Goal: Find specific page/section: Find specific page/section

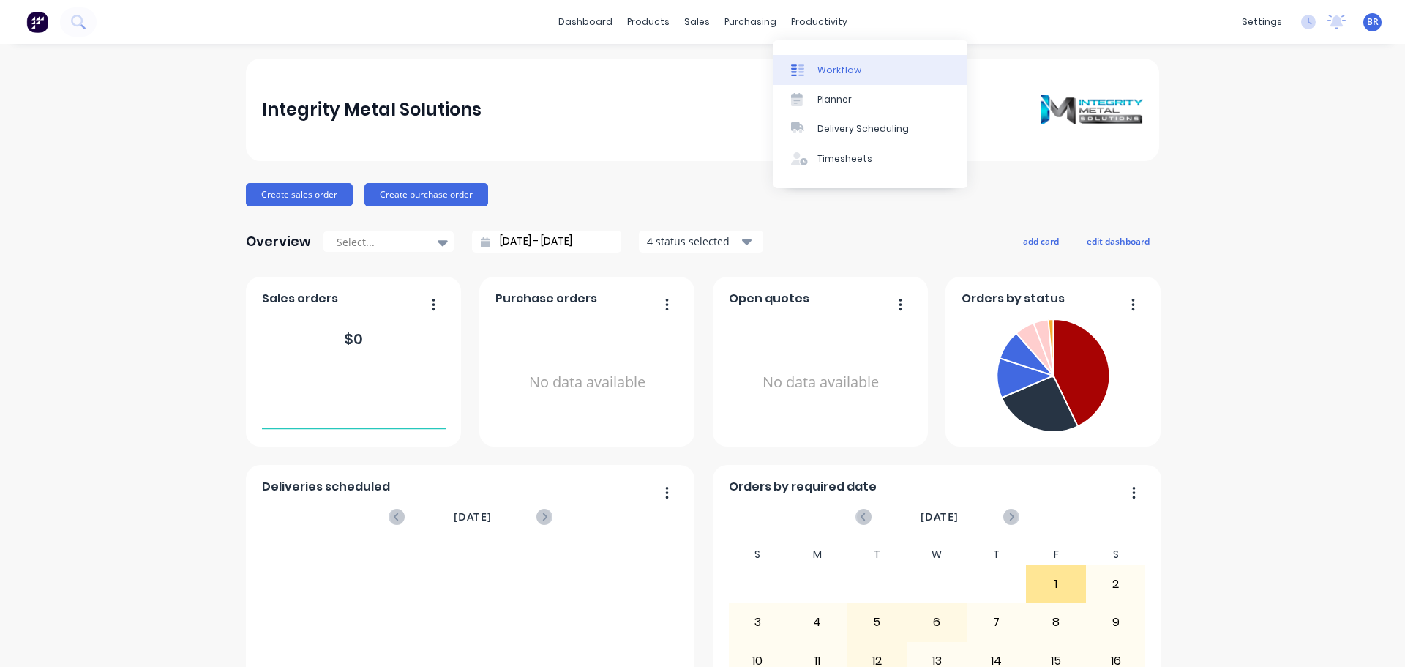
click at [838, 69] on div "Workflow" at bounding box center [840, 70] width 44 height 13
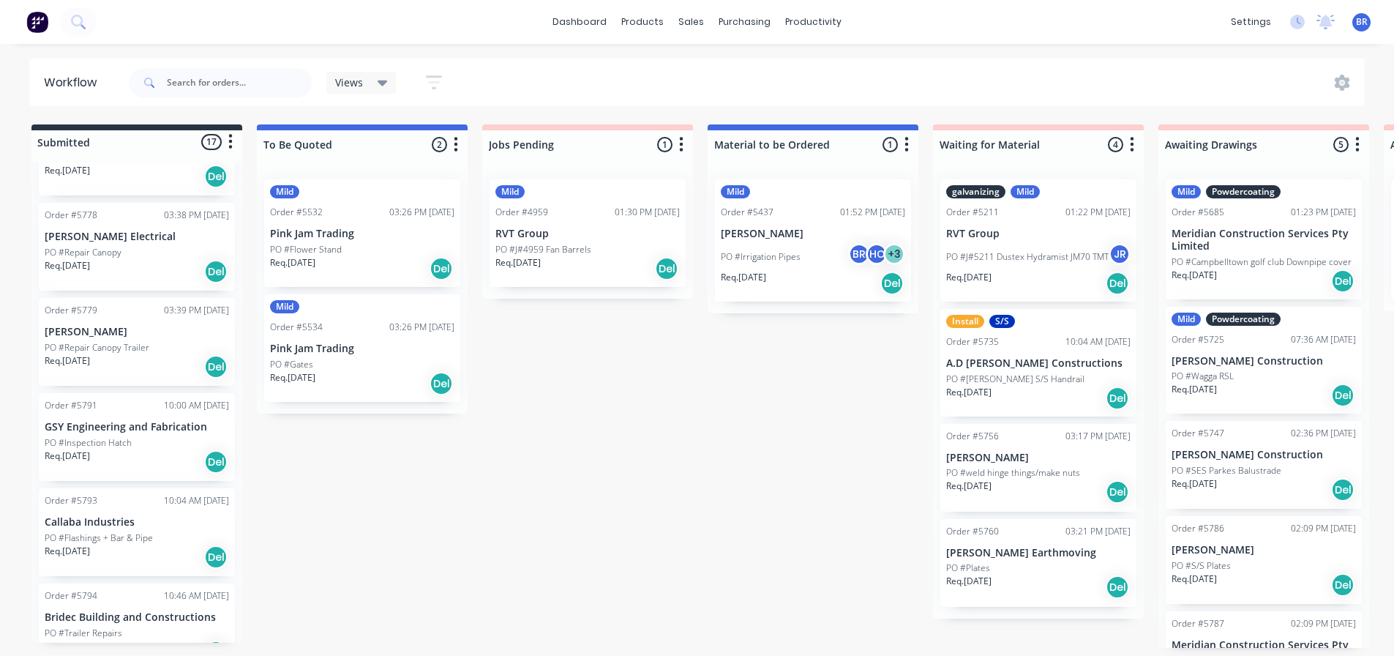
scroll to position [1154, 0]
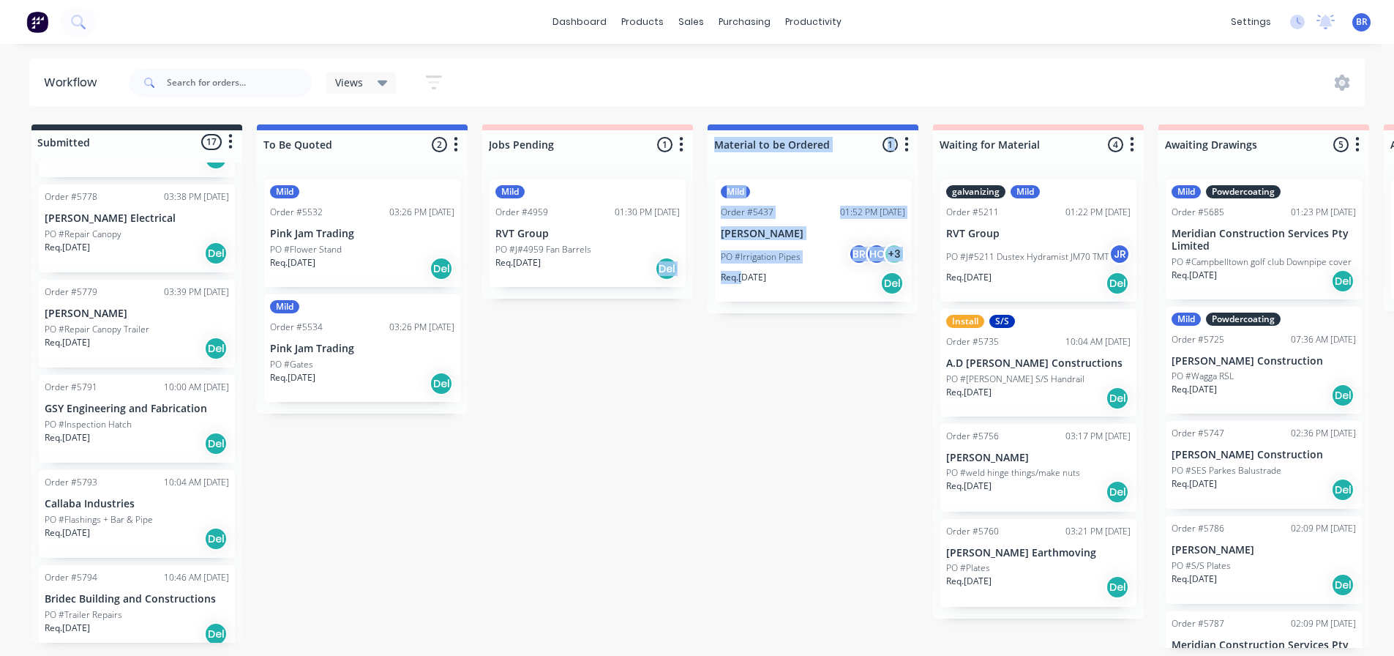
drag, startPoint x: 711, startPoint y: 471, endPoint x: 635, endPoint y: 457, distance: 76.7
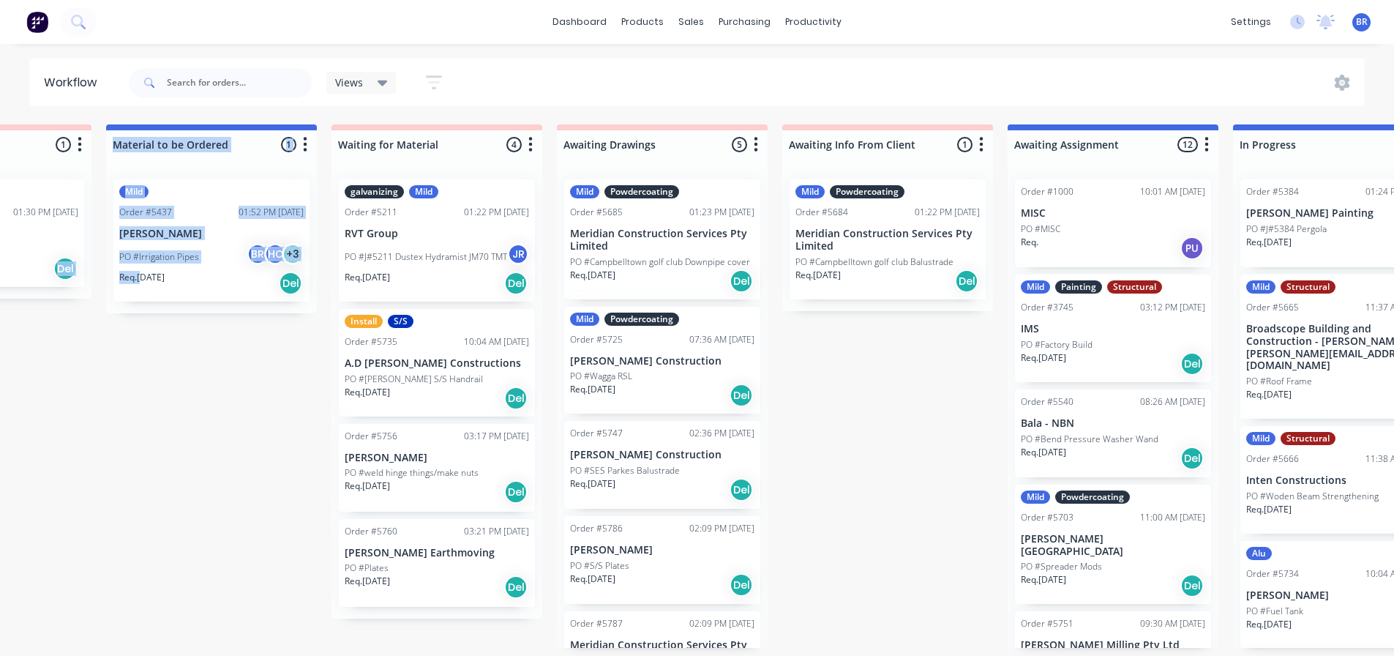
scroll to position [3, 637]
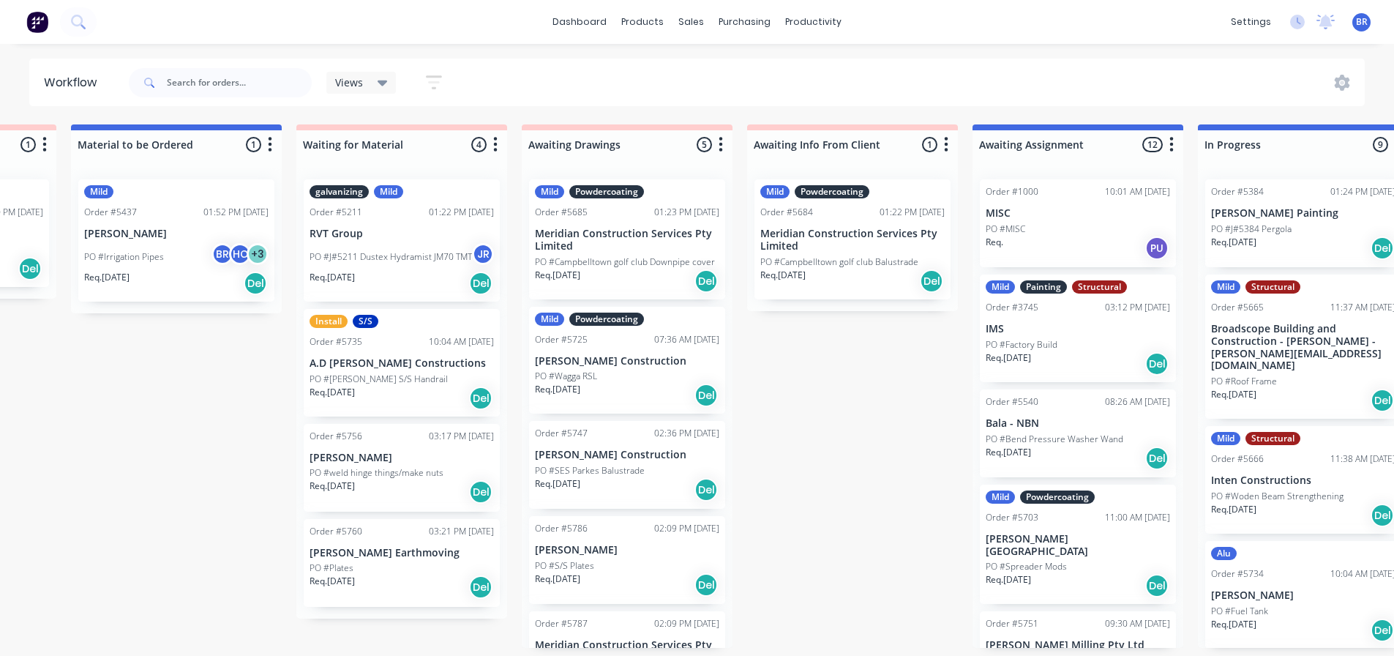
click at [194, 394] on div "Submitted 17 Status colour #273444 hex #273444 Save Cancel Summaries Total orde…" at bounding box center [1103, 385] width 3502 height 523
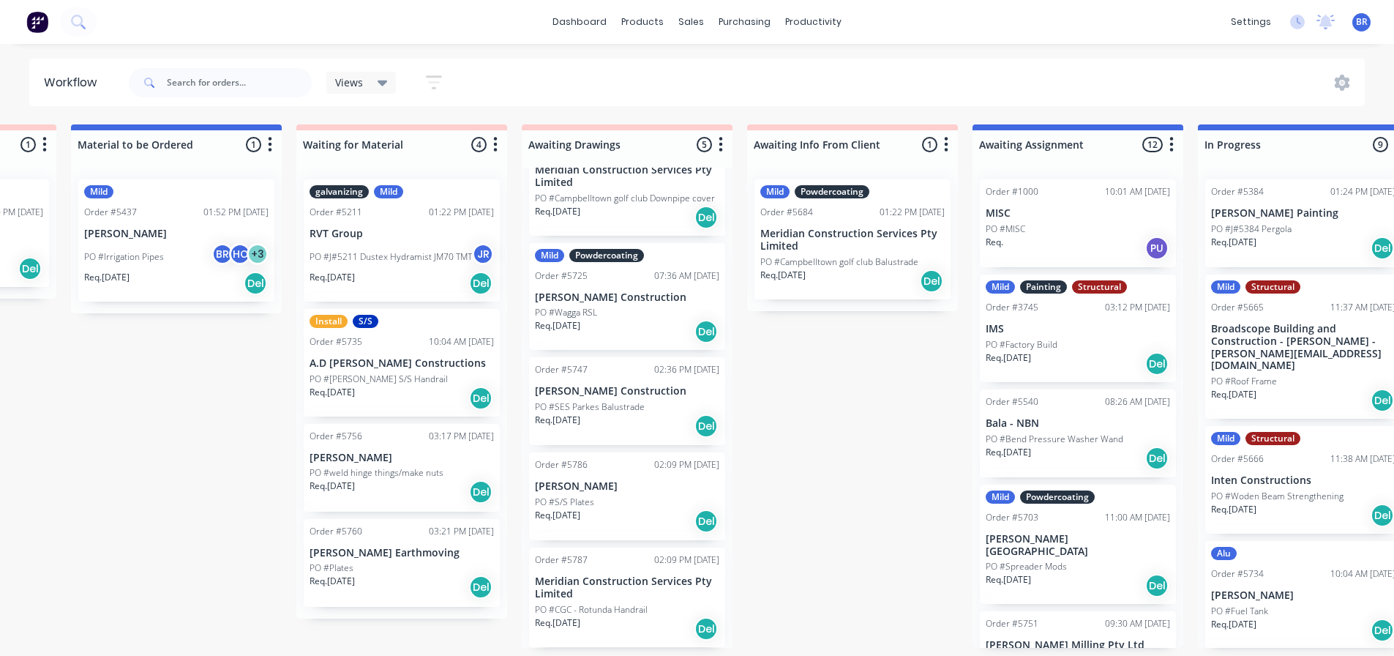
scroll to position [0, 0]
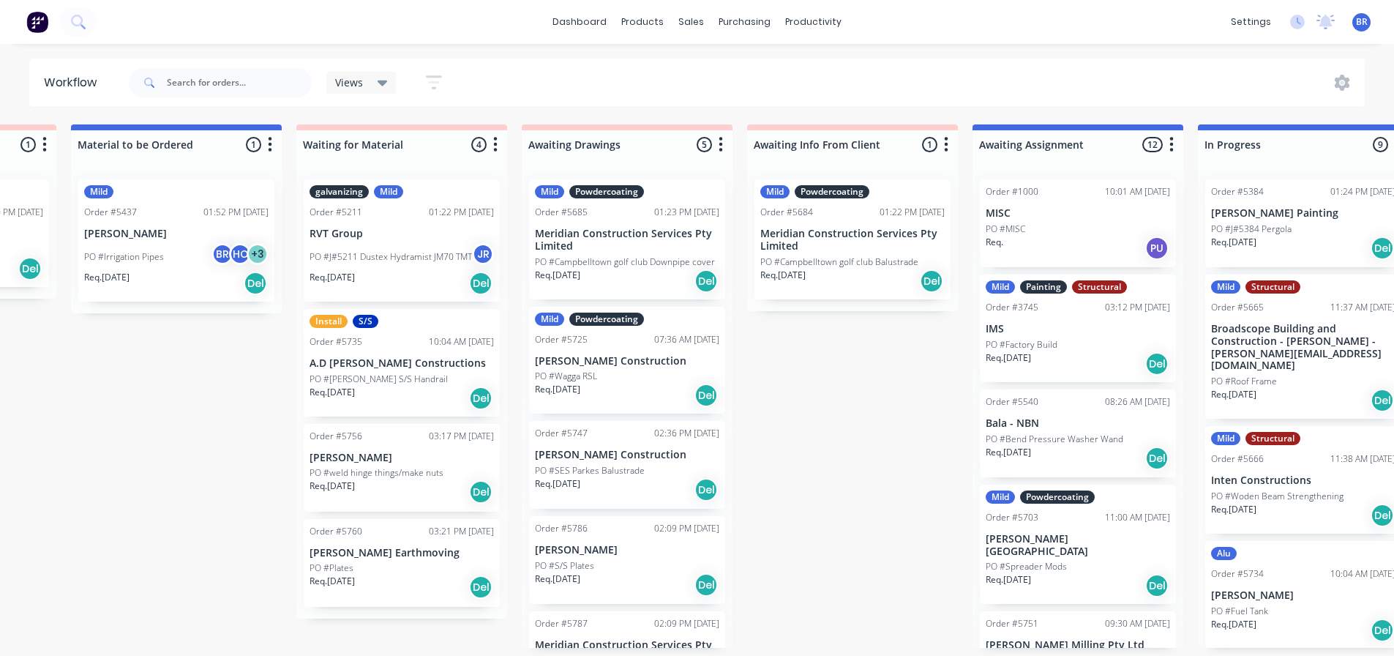
drag, startPoint x: 794, startPoint y: 485, endPoint x: 740, endPoint y: 482, distance: 54.3
click at [740, 482] on div "Submitted 17 Status colour #273444 hex #273444 Save Cancel Summaries Total orde…" at bounding box center [1103, 385] width 3502 height 523
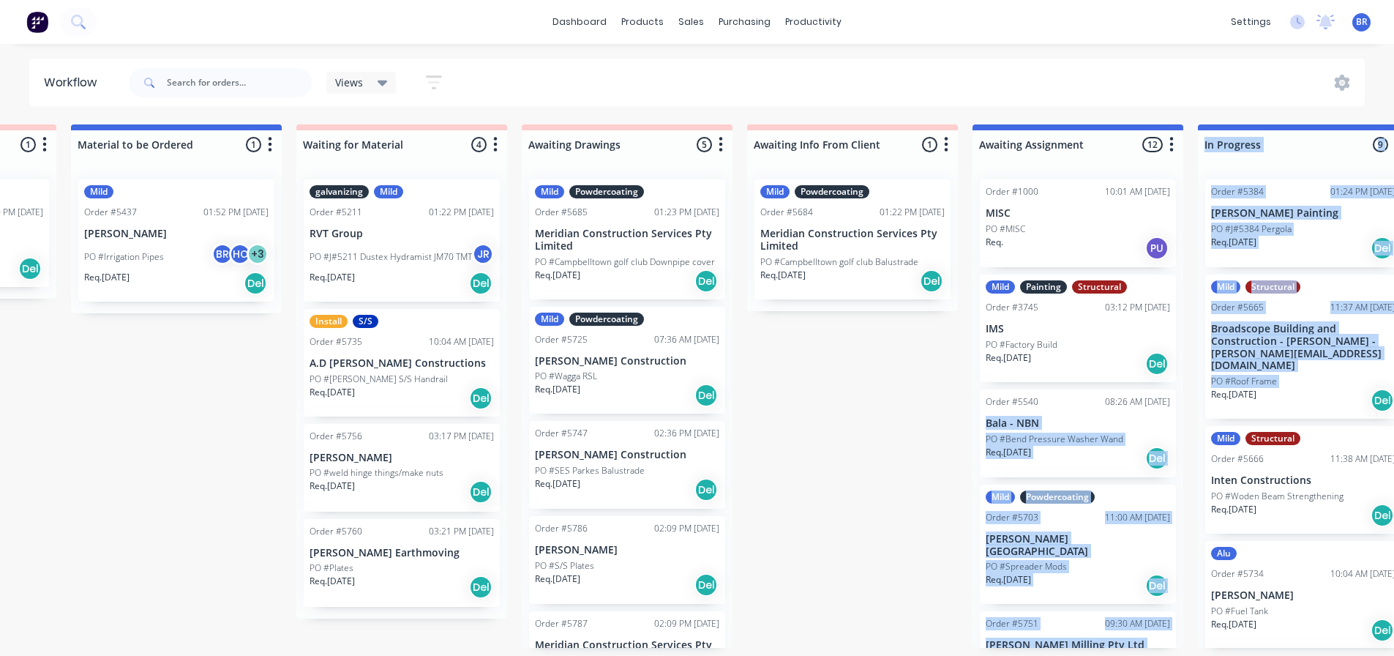
drag, startPoint x: 1200, startPoint y: 392, endPoint x: 1153, endPoint y: 394, distance: 46.9
click at [1153, 394] on div "Submitted 17 Status colour #273444 hex #273444 Save Cancel Summaries Total orde…" at bounding box center [1103, 385] width 3502 height 523
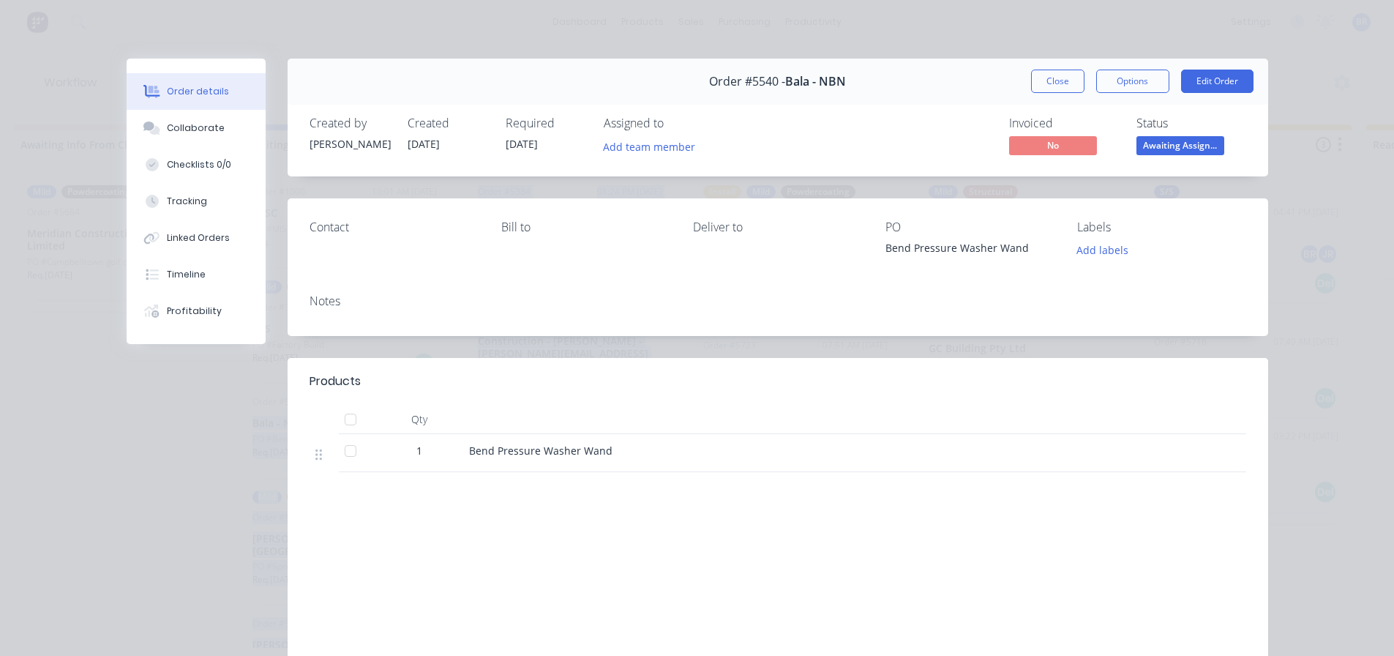
scroll to position [0, 1374]
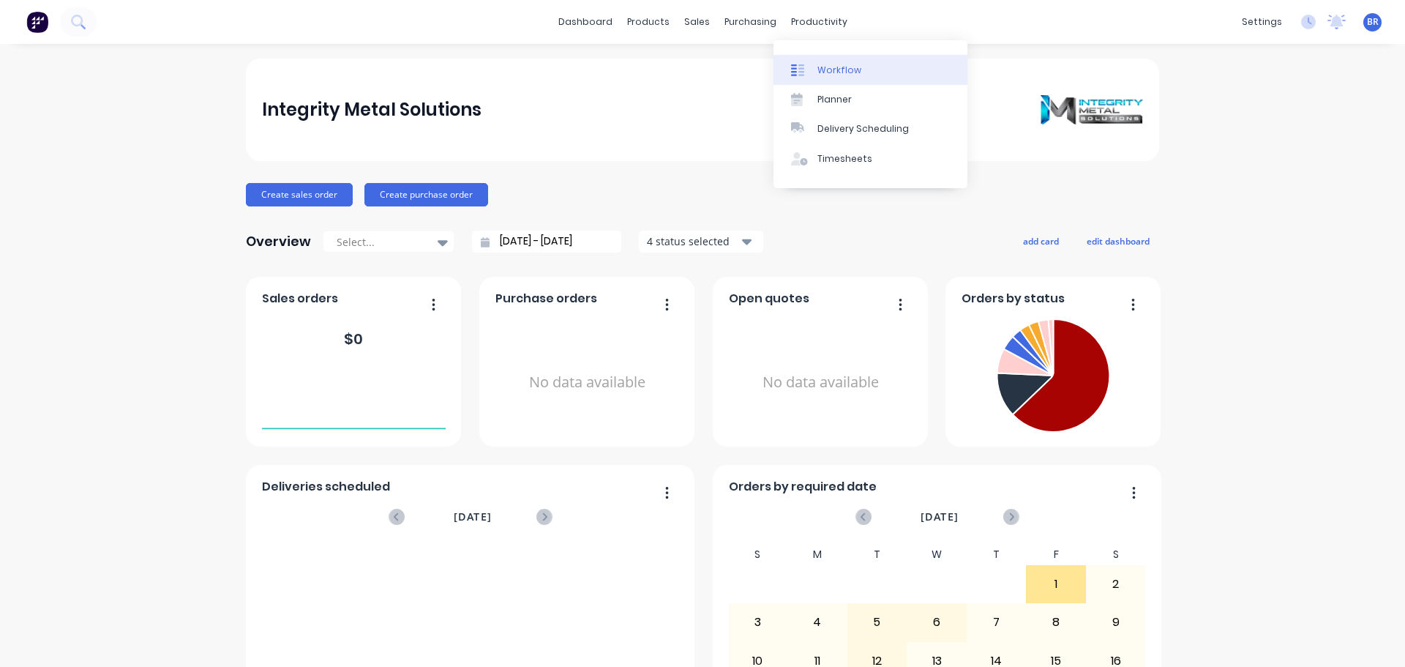
click at [837, 72] on div "Workflow" at bounding box center [840, 70] width 44 height 13
